Goal: Check status

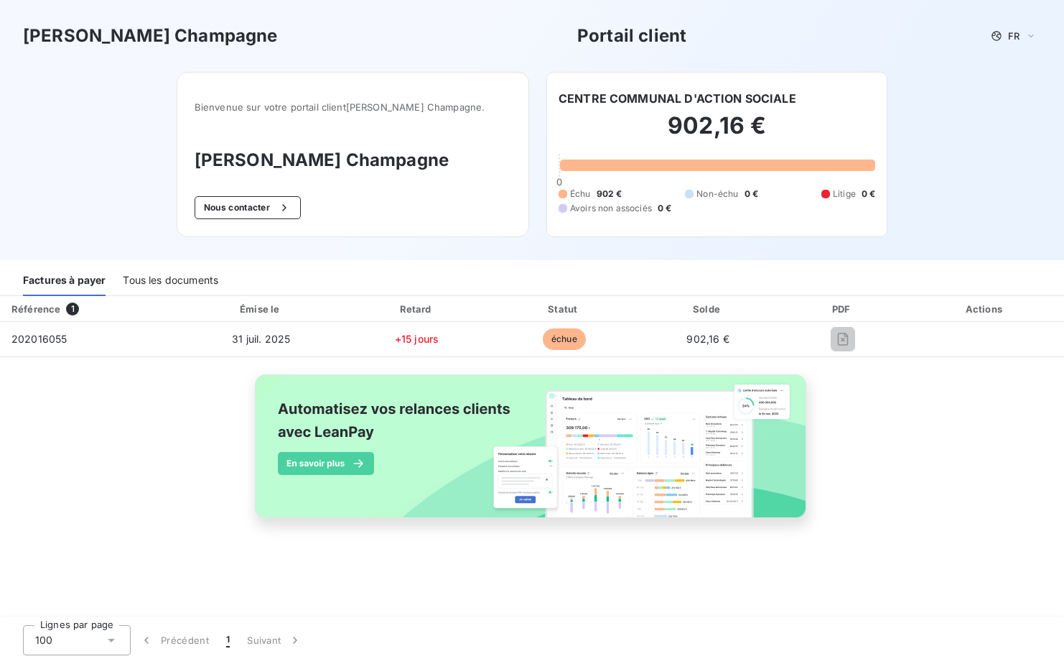
click at [155, 281] on div "Tous les documents" at bounding box center [171, 281] width 96 height 30
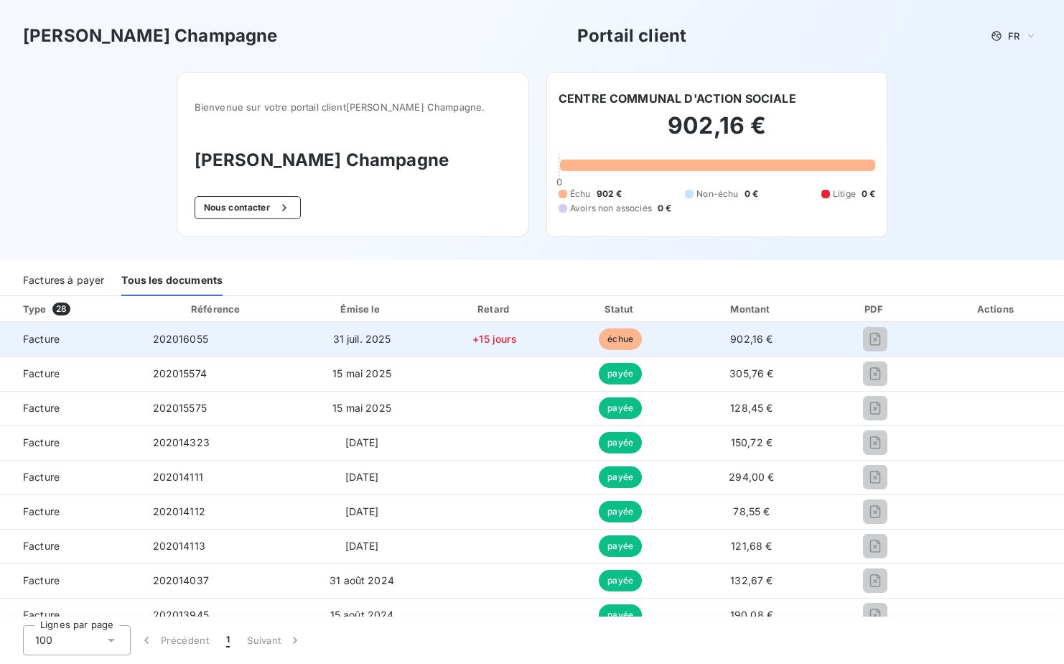
click at [618, 344] on span "échue" at bounding box center [620, 339] width 43 height 22
